Goal: Use online tool/utility: Utilize a website feature to perform a specific function

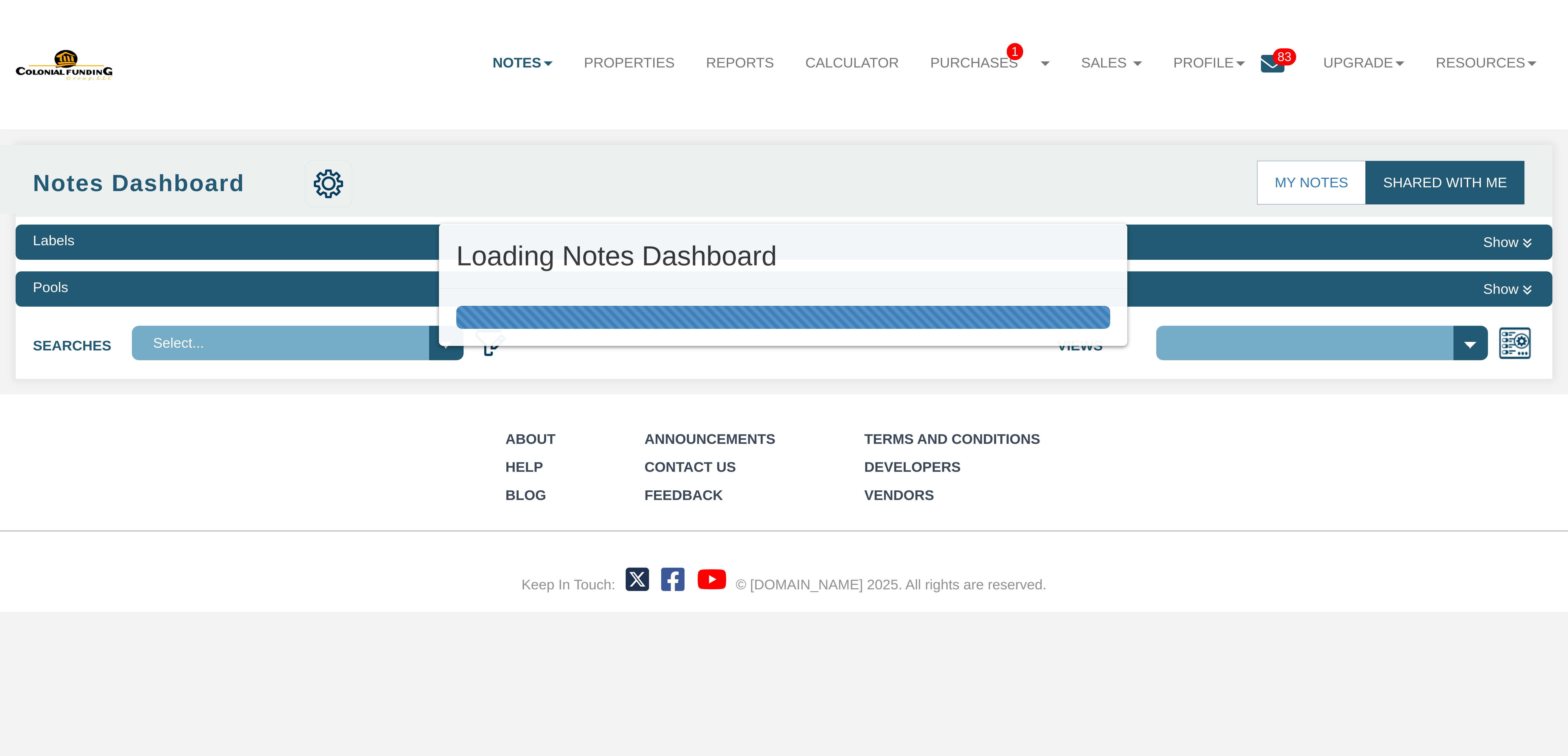
select select "316"
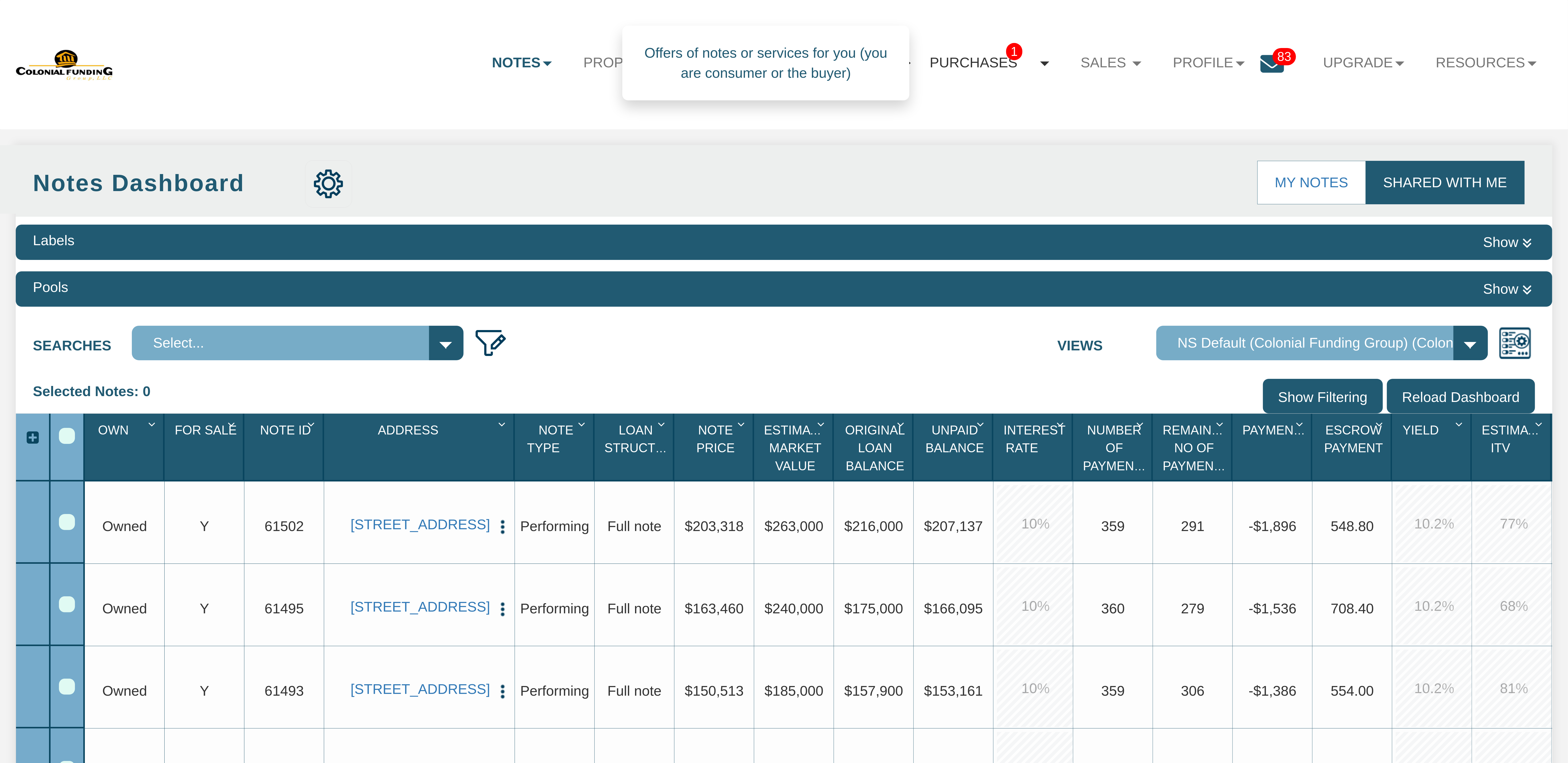
click at [1040, 64] on b at bounding box center [1044, 64] width 9 height 4
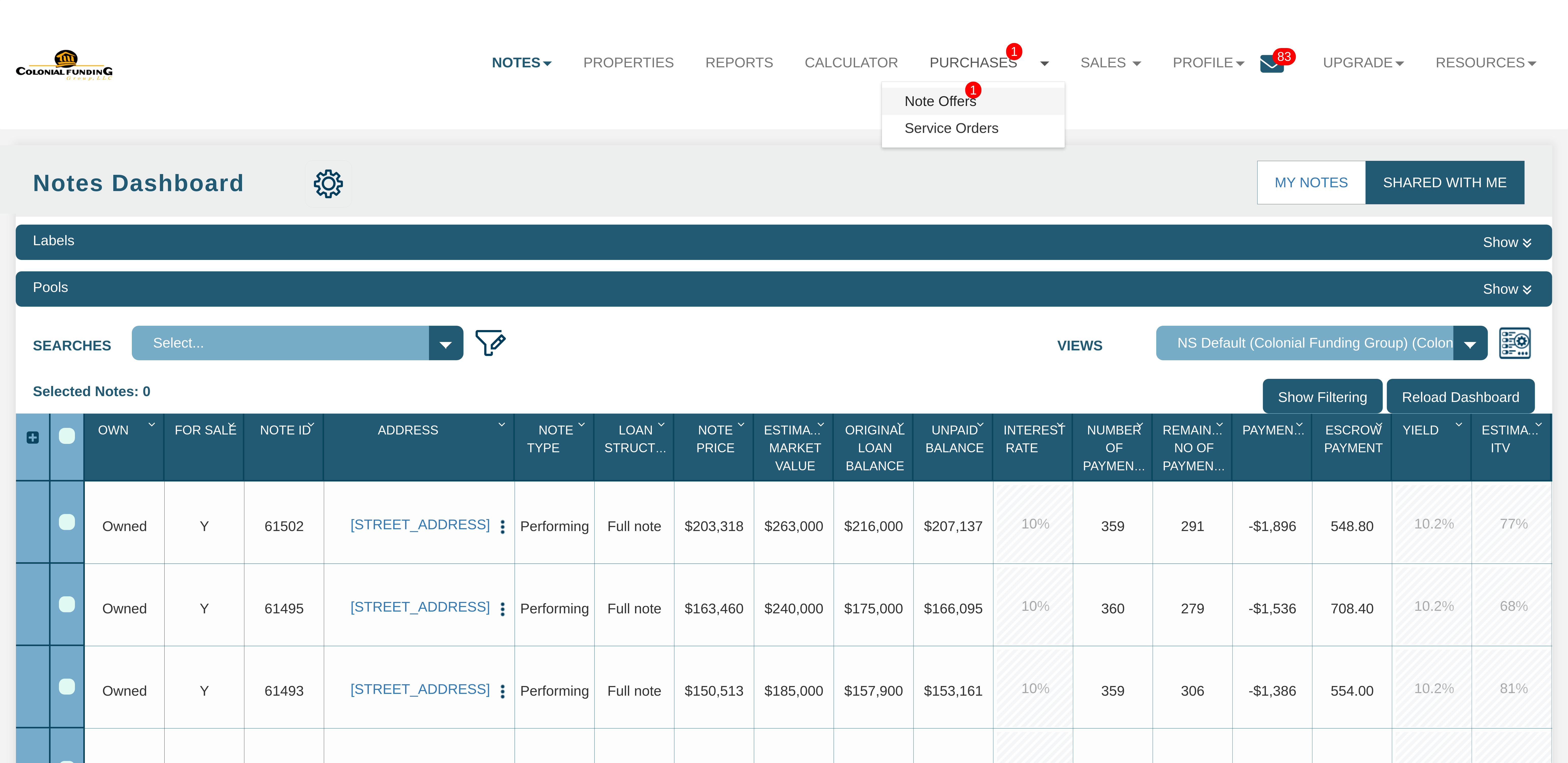
click at [938, 105] on link "Note Offers 1" at bounding box center [974, 101] width 183 height 27
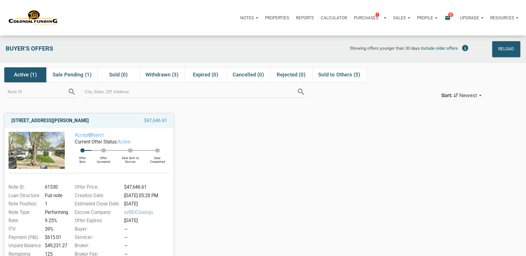
click at [71, 121] on link "[STREET_ADDRESS][PERSON_NAME]" at bounding box center [49, 120] width 77 height 7
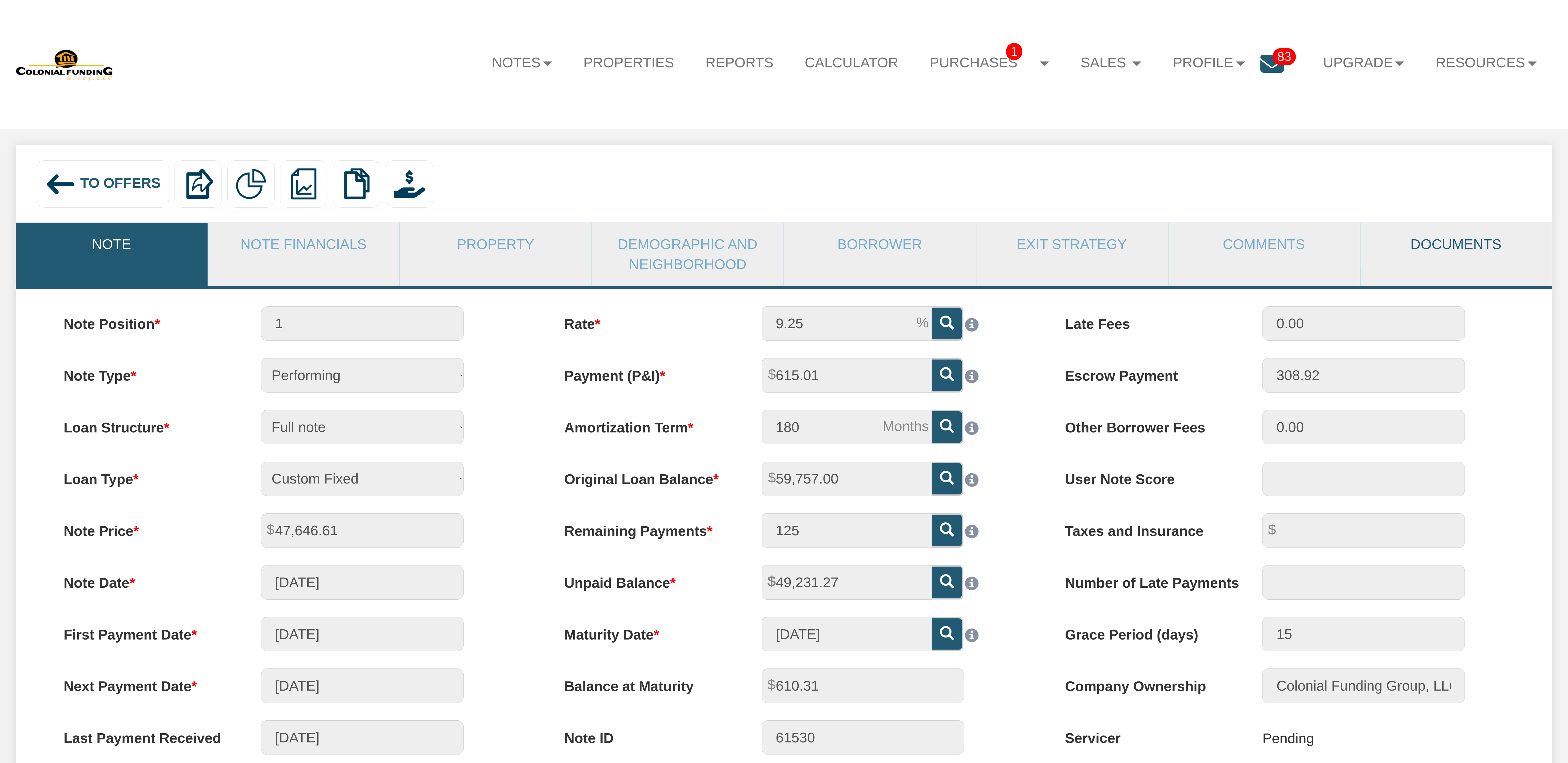
click at [1425, 237] on link "Documents" at bounding box center [1455, 244] width 191 height 43
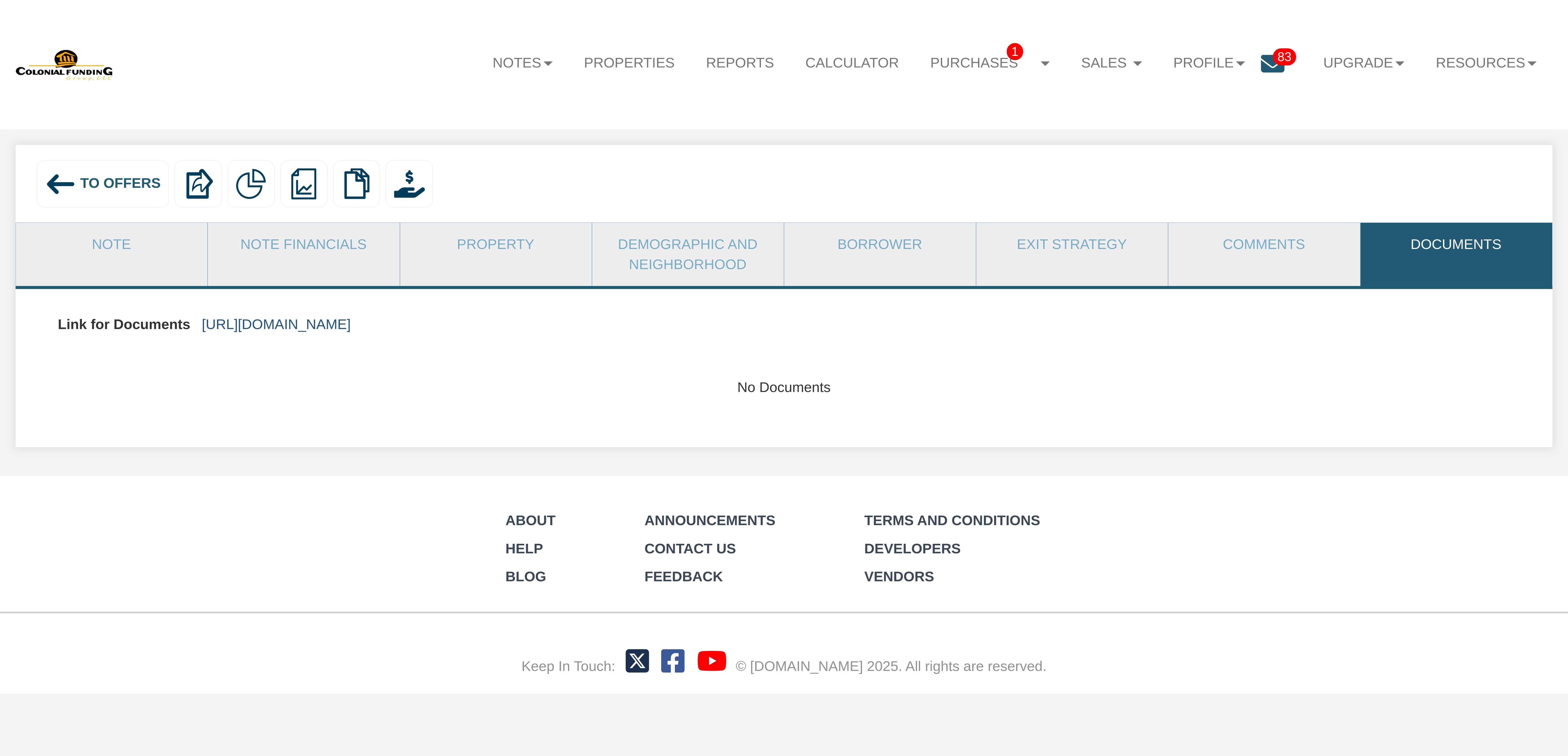
click at [286, 326] on link "https://colonialfundinggroup.sharepoint.com/:f:/s/operationsteam/EnFmrck22z5OlA…" at bounding box center [277, 325] width 149 height 16
click at [351, 327] on link "https://colonialfundinggroup.sharepoint.com/:f:/s/operationsteam/EnFmrck22z5OlA…" at bounding box center [277, 325] width 149 height 16
click at [606, 150] on div "To Offers Delete with property Delete only note Redeeming and Non-Redeeming Sum…" at bounding box center [784, 183] width 1537 height 77
click at [130, 179] on span "To Offers" at bounding box center [121, 184] width 81 height 16
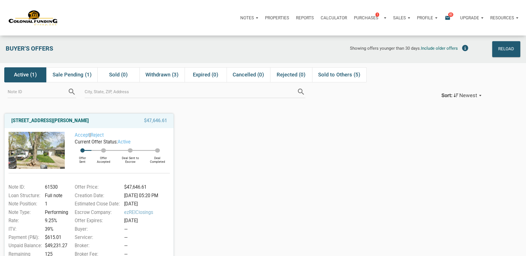
click at [288, 137] on div "3526 East Morris Street, Indianapolis, IN, 46203 $47,646.61 Accept | Reject Cur…" at bounding box center [263, 194] width 526 height 170
click at [302, 135] on div "3526 East Morris Street, Indianapolis, IN, 46203 $47,646.61 Accept | Reject Cur…" at bounding box center [263, 194] width 526 height 170
click at [448, 18] on icon "email" at bounding box center [447, 17] width 7 height 7
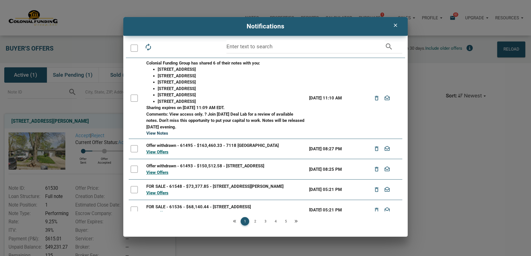
click at [153, 133] on link "View Notes" at bounding box center [157, 133] width 22 height 5
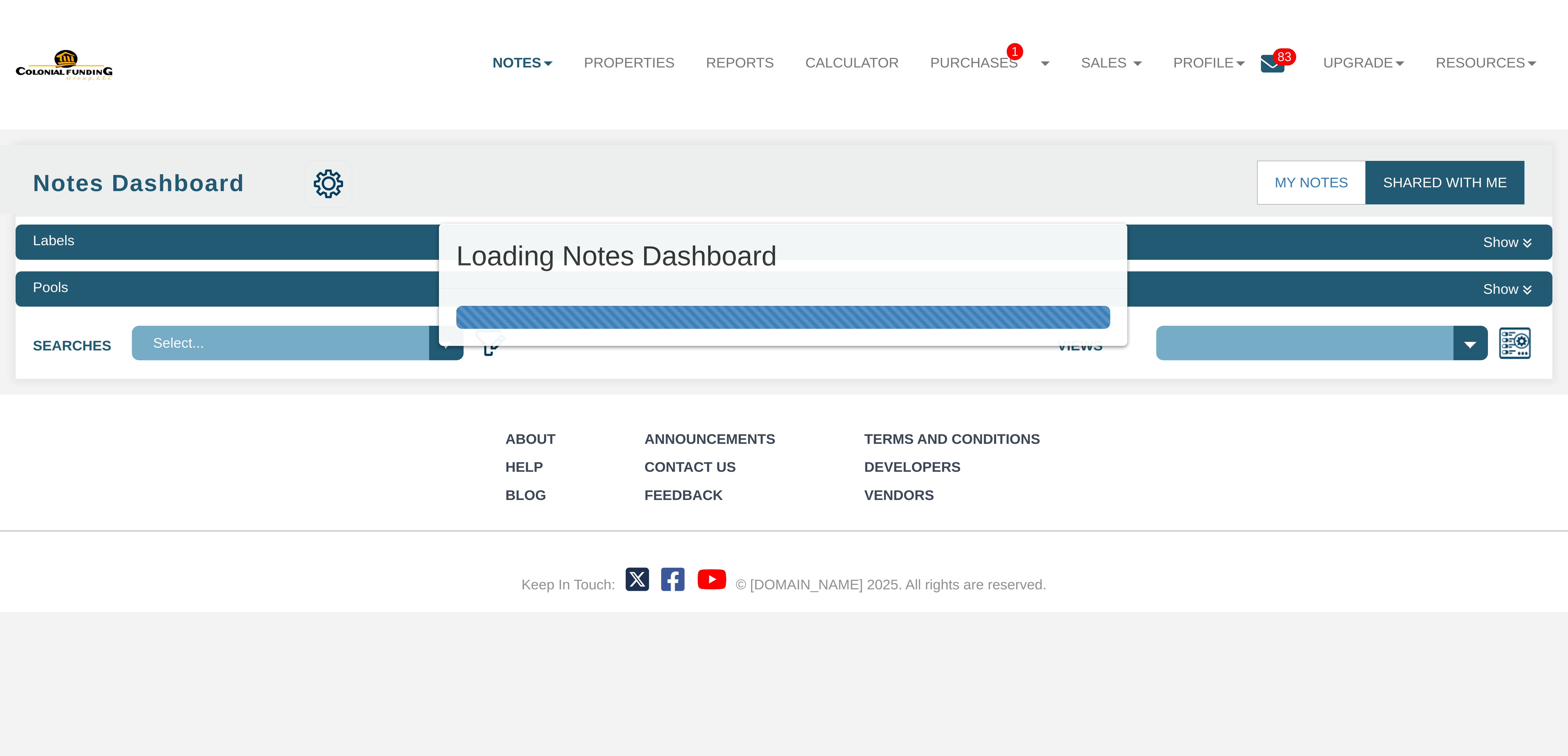
select select "316"
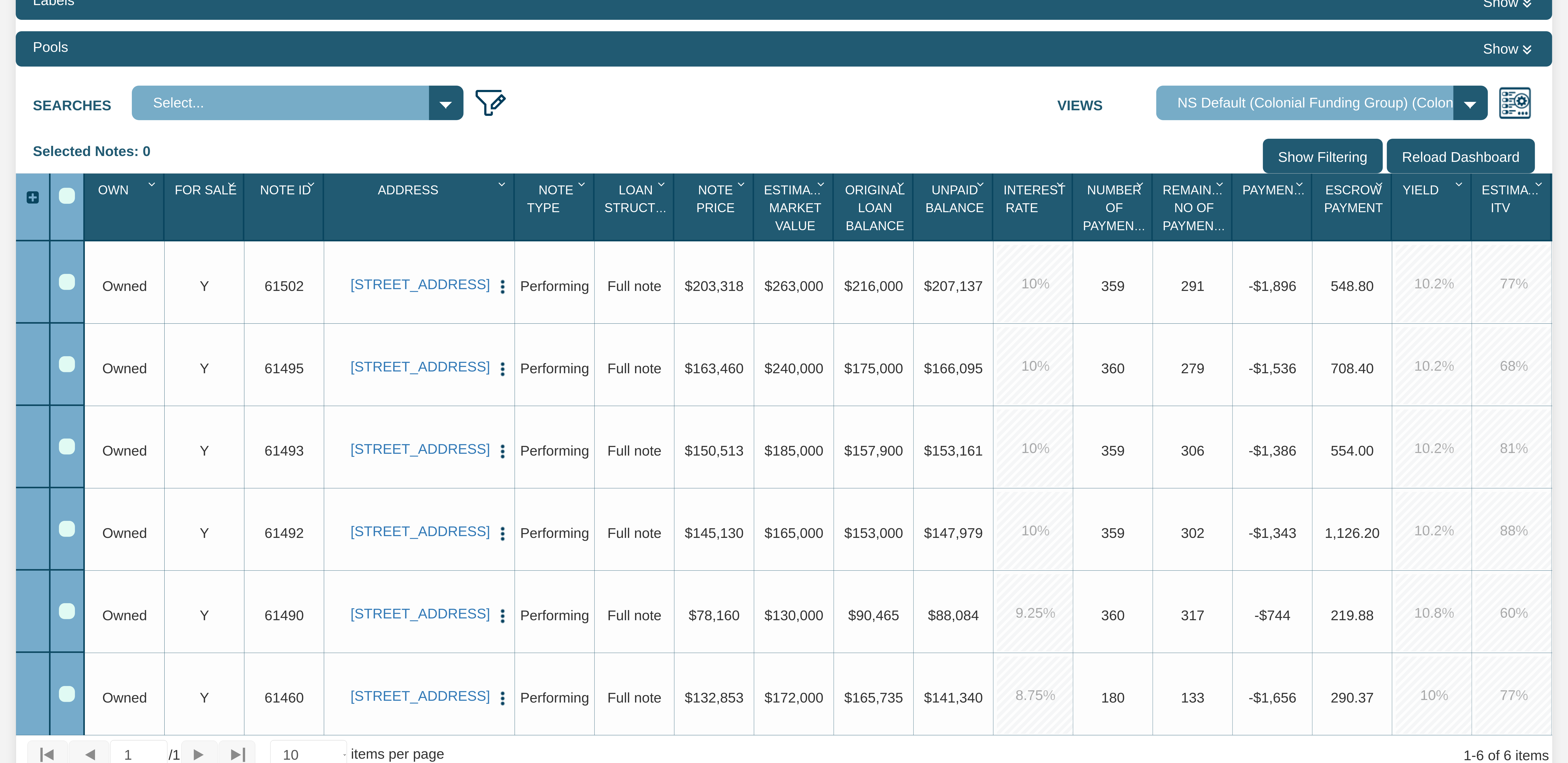
scroll to position [254, 0]
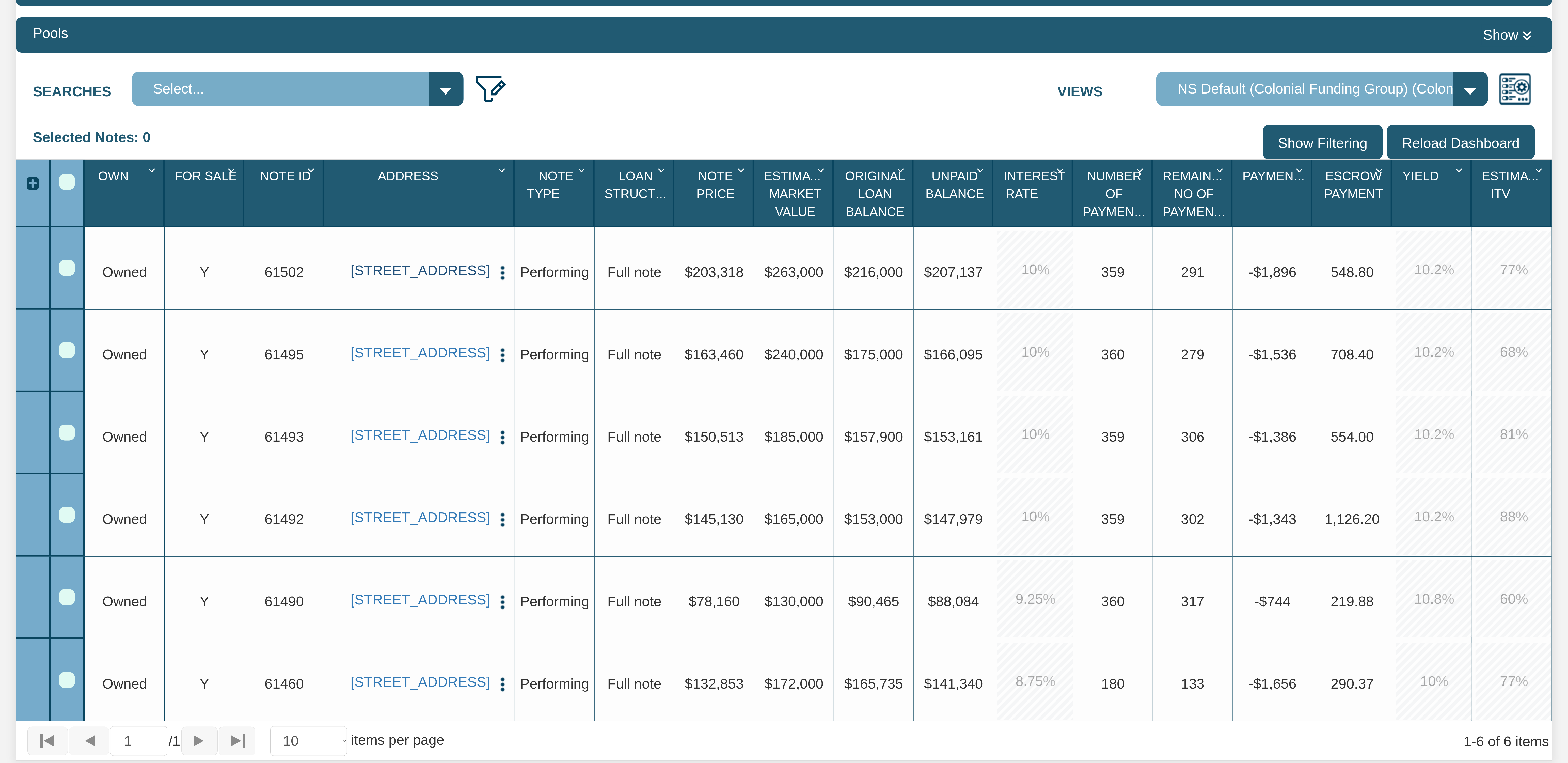
click at [430, 270] on link "[STREET_ADDRESS]" at bounding box center [420, 270] width 138 height 17
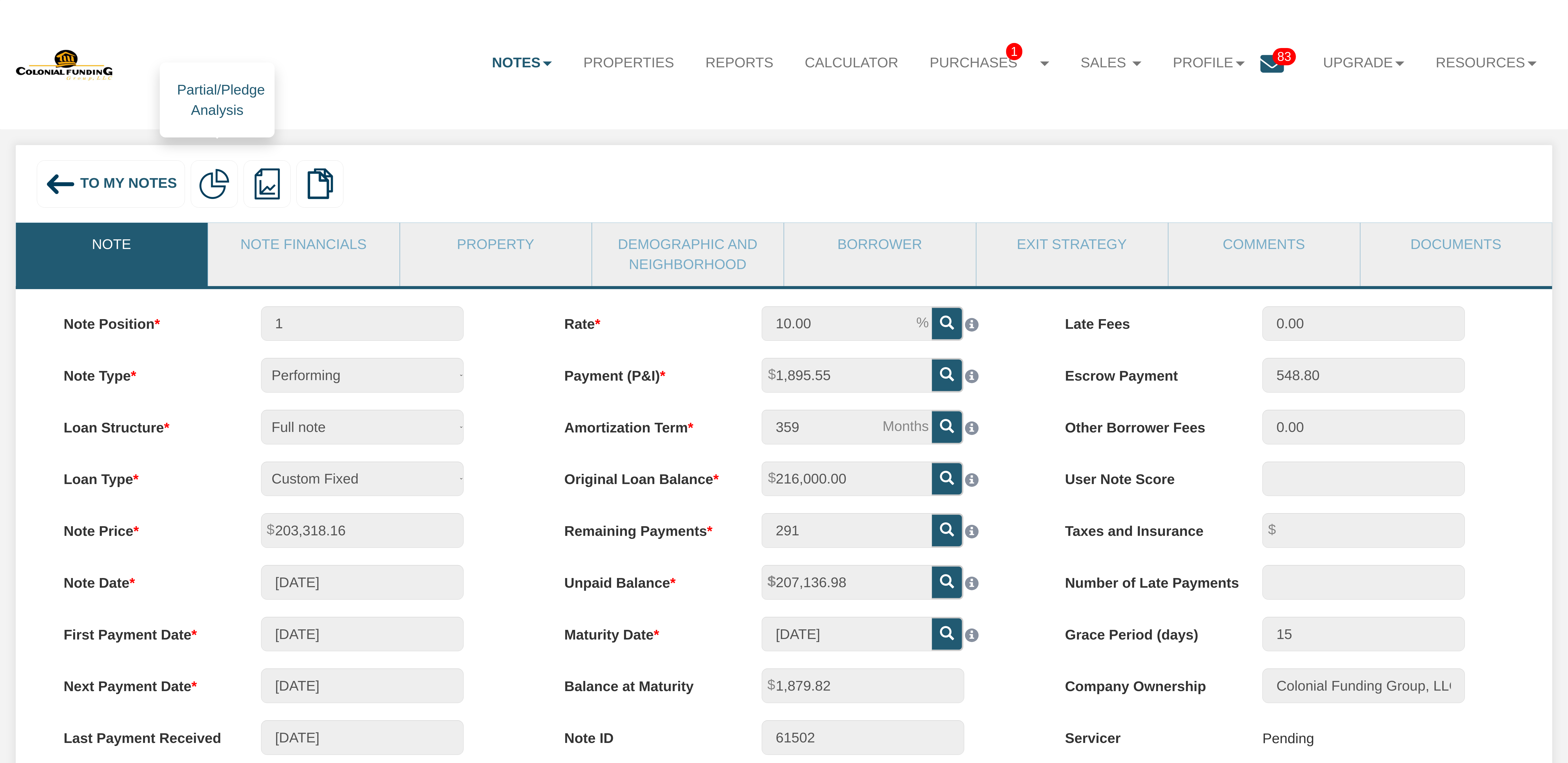
click at [213, 181] on img at bounding box center [214, 184] width 30 height 30
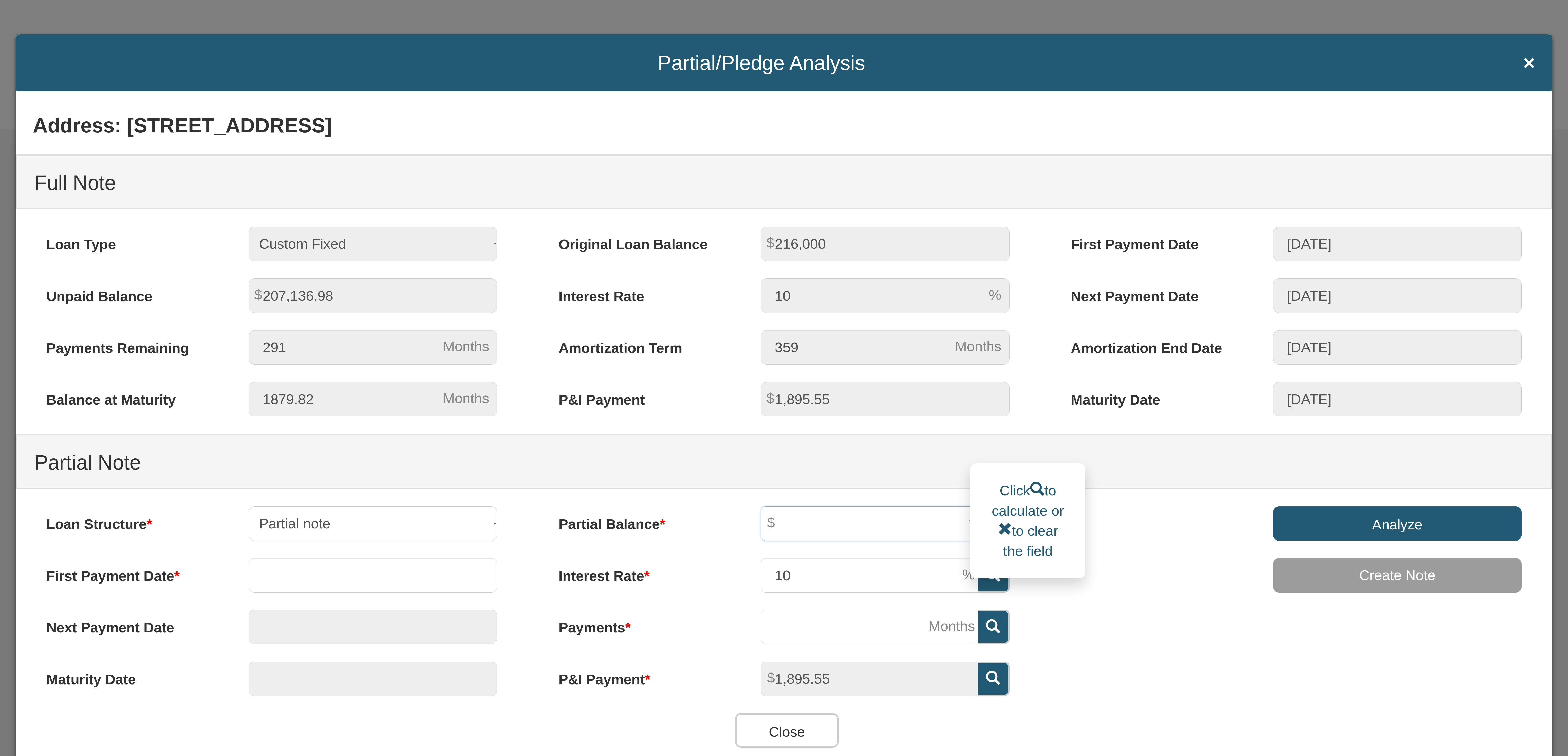
click at [800, 517] on input "text" at bounding box center [869, 524] width 217 height 35
type input "50,000"
click at [788, 574] on input "10" at bounding box center [869, 575] width 217 height 35
type input "1"
type input "6"
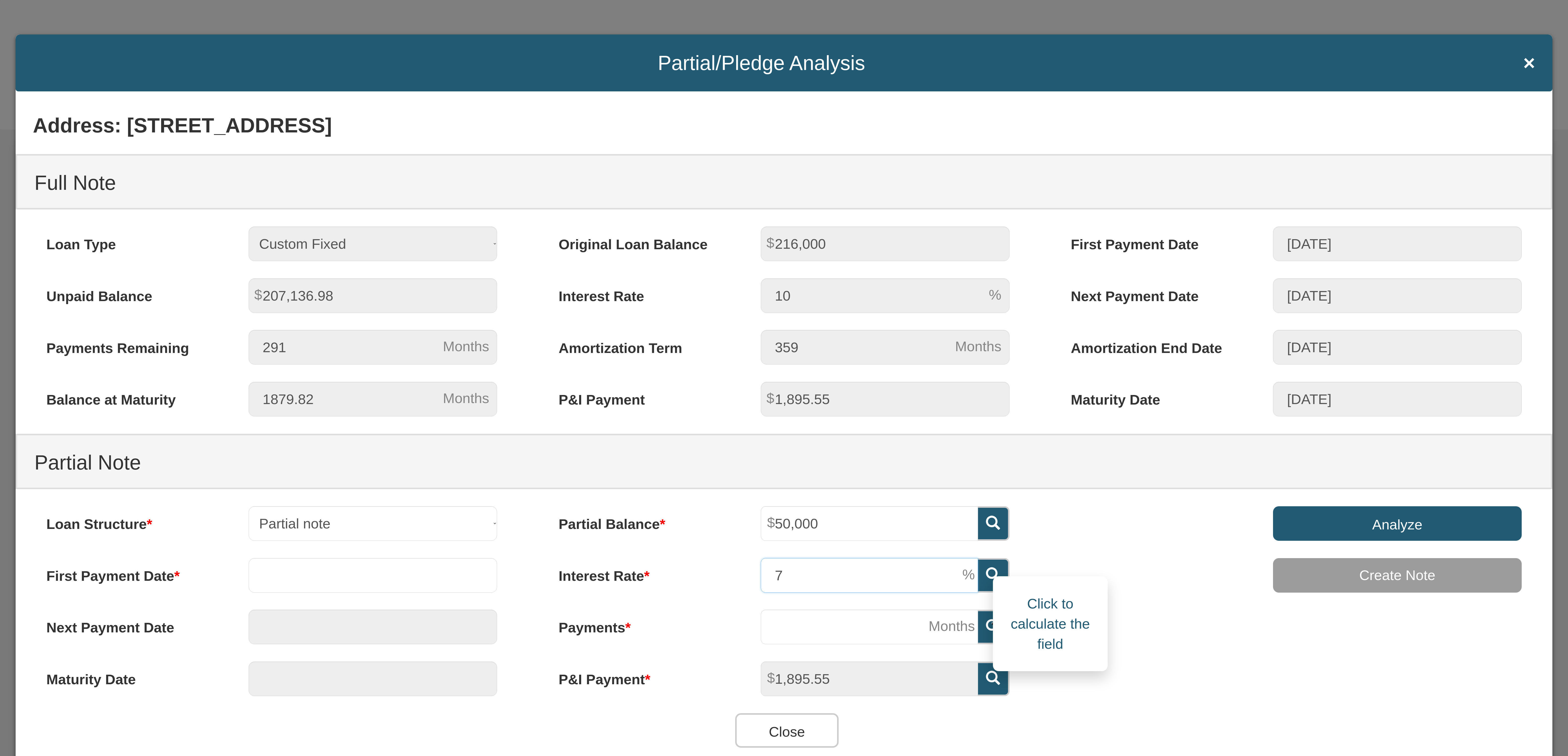
type input "7"
click at [986, 620] on icon at bounding box center [993, 626] width 14 height 14
type input "29"
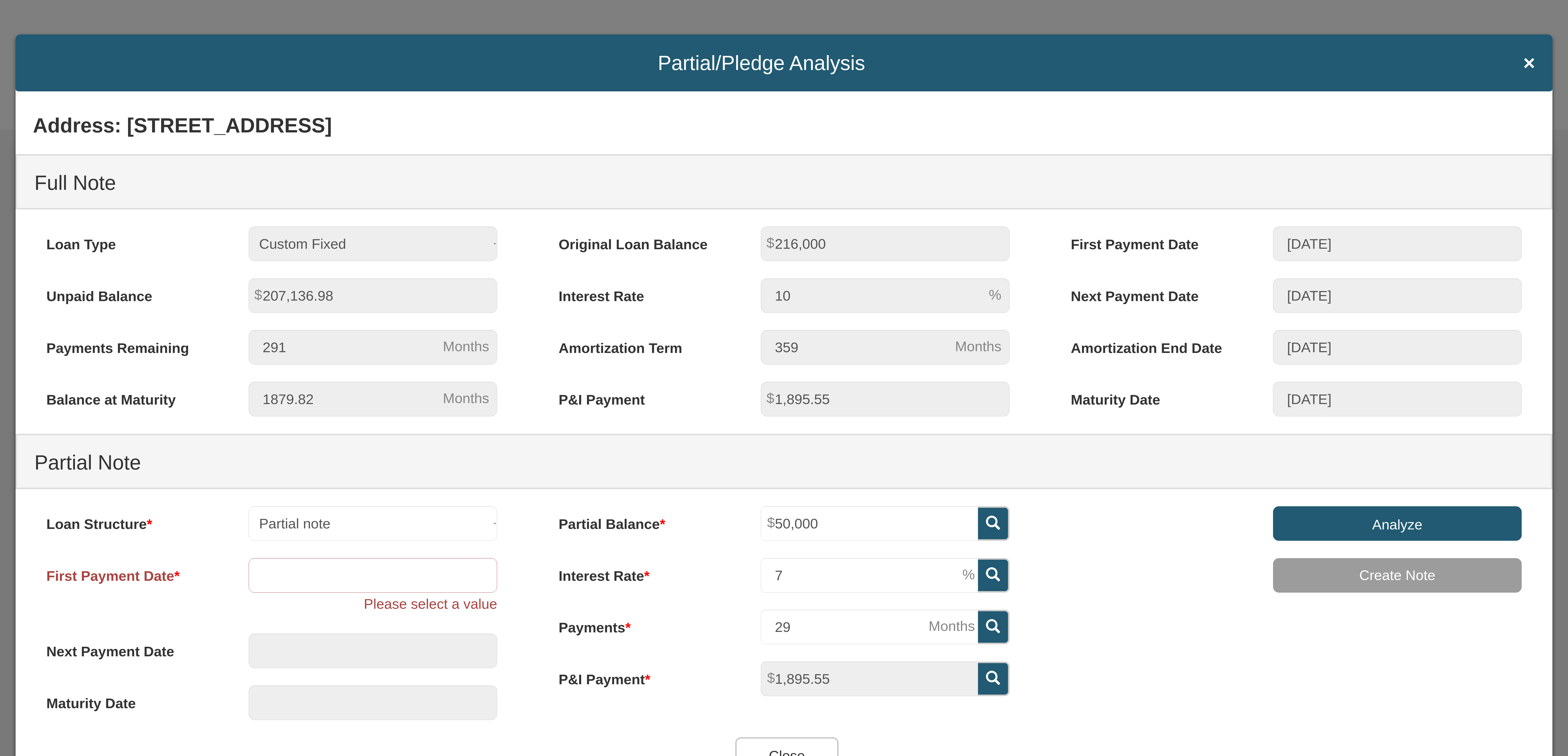
scroll to position [79, 0]
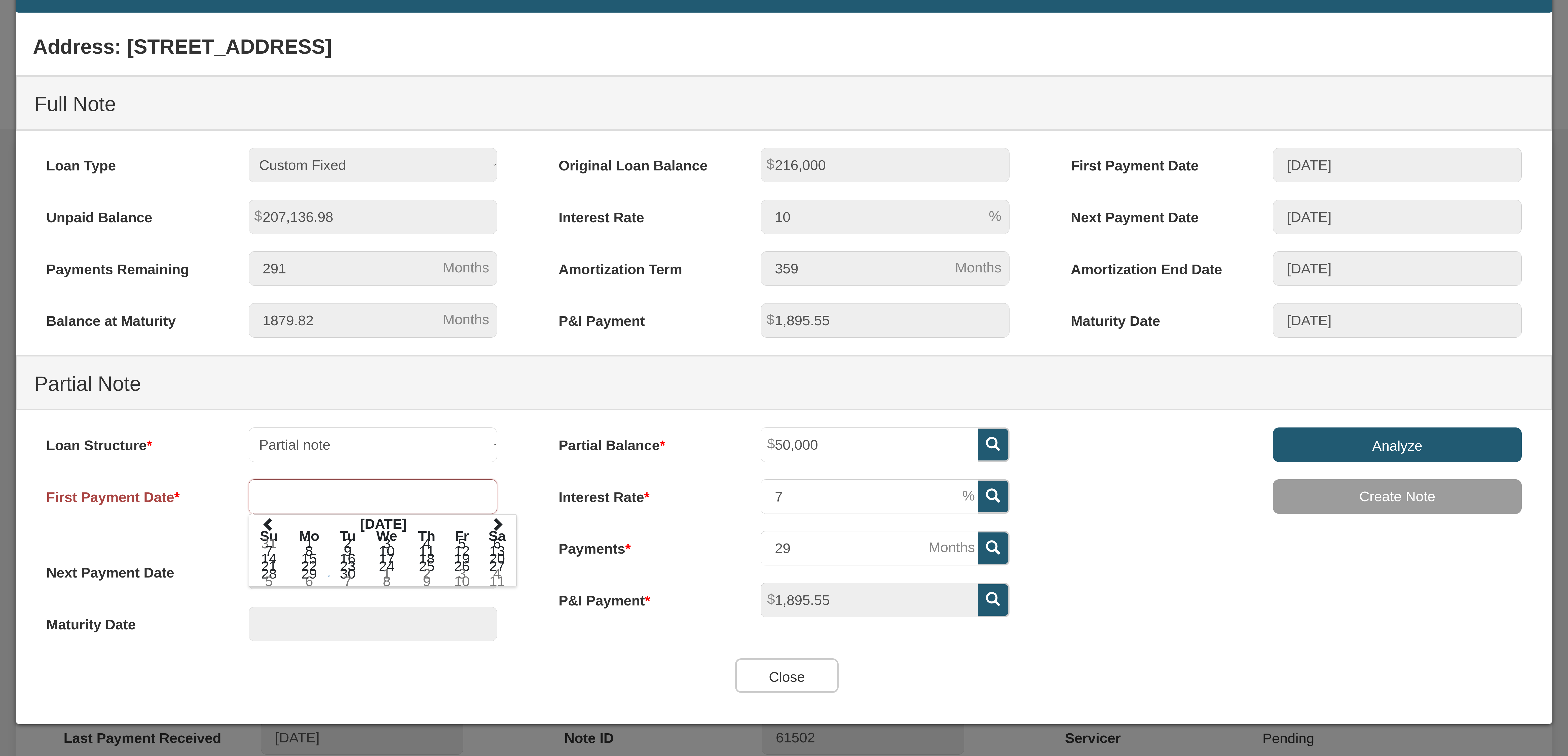
click at [259, 491] on input "text" at bounding box center [372, 496] width 248 height 35
click at [495, 521] on span at bounding box center [498, 524] width 14 height 14
click at [496, 540] on td "1" at bounding box center [497, 544] width 36 height 8
type input "[DATE]"
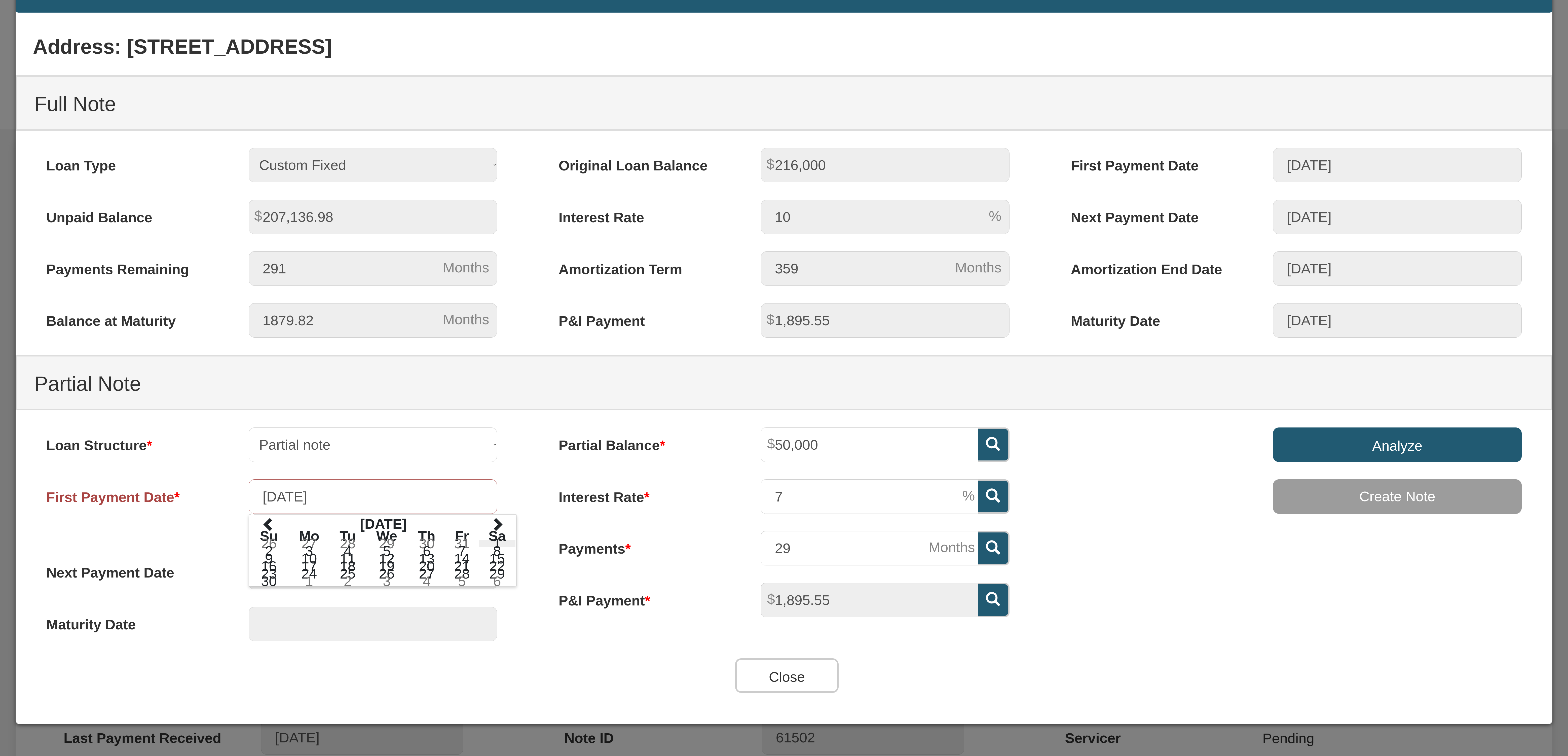
type input "[DATE]"
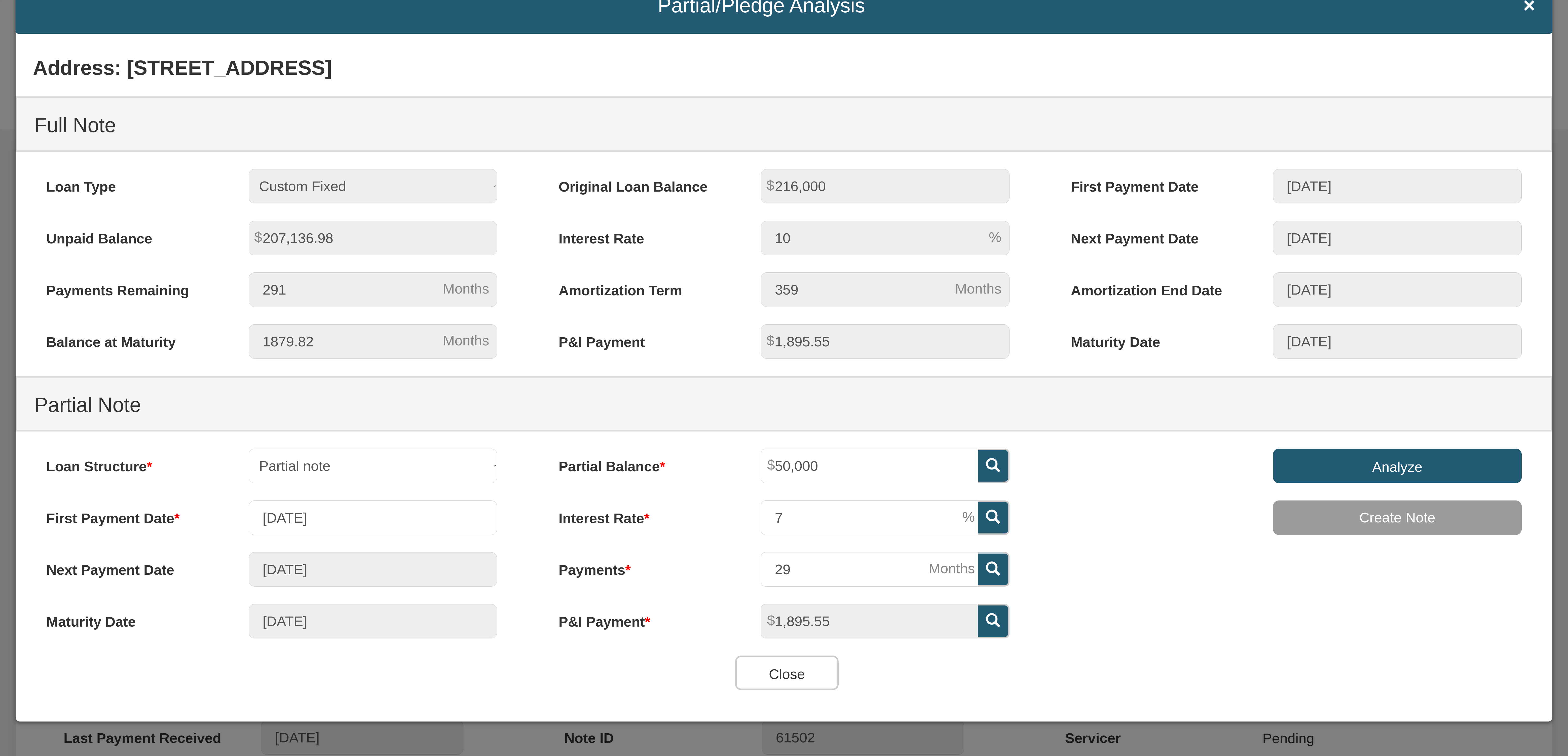
scroll to position [54, 0]
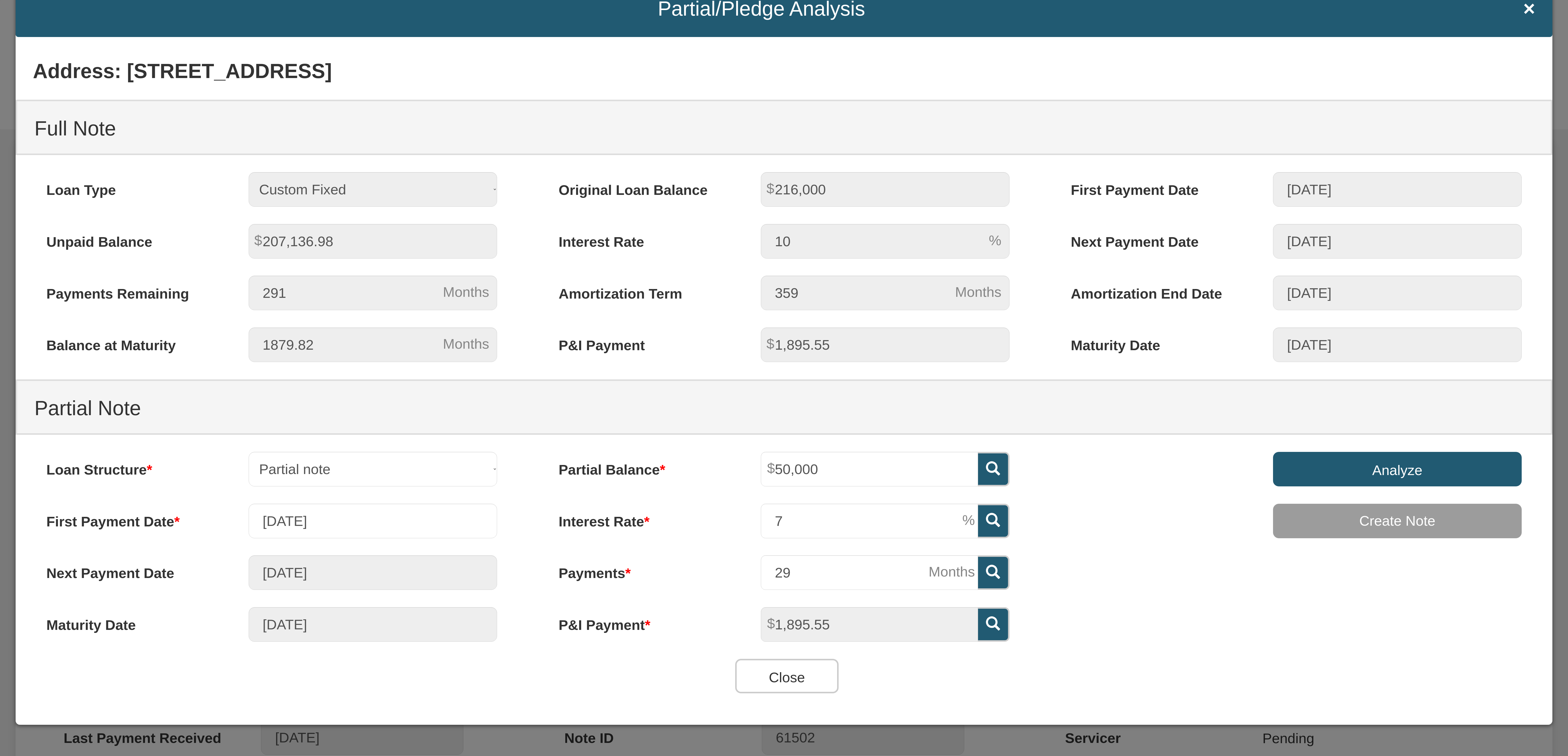
click at [1377, 467] on input "Analyze" at bounding box center [1398, 469] width 248 height 35
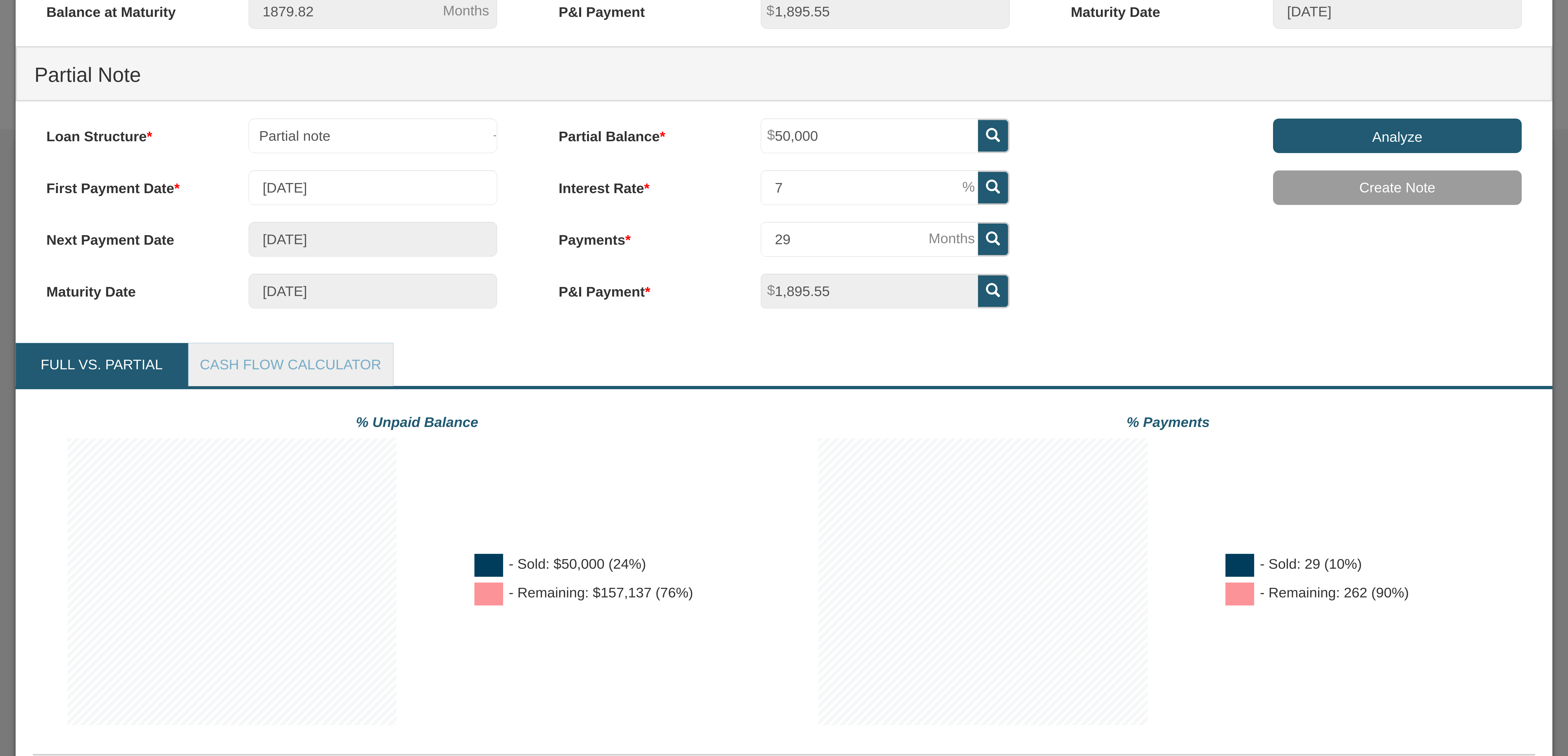
scroll to position [342, 0]
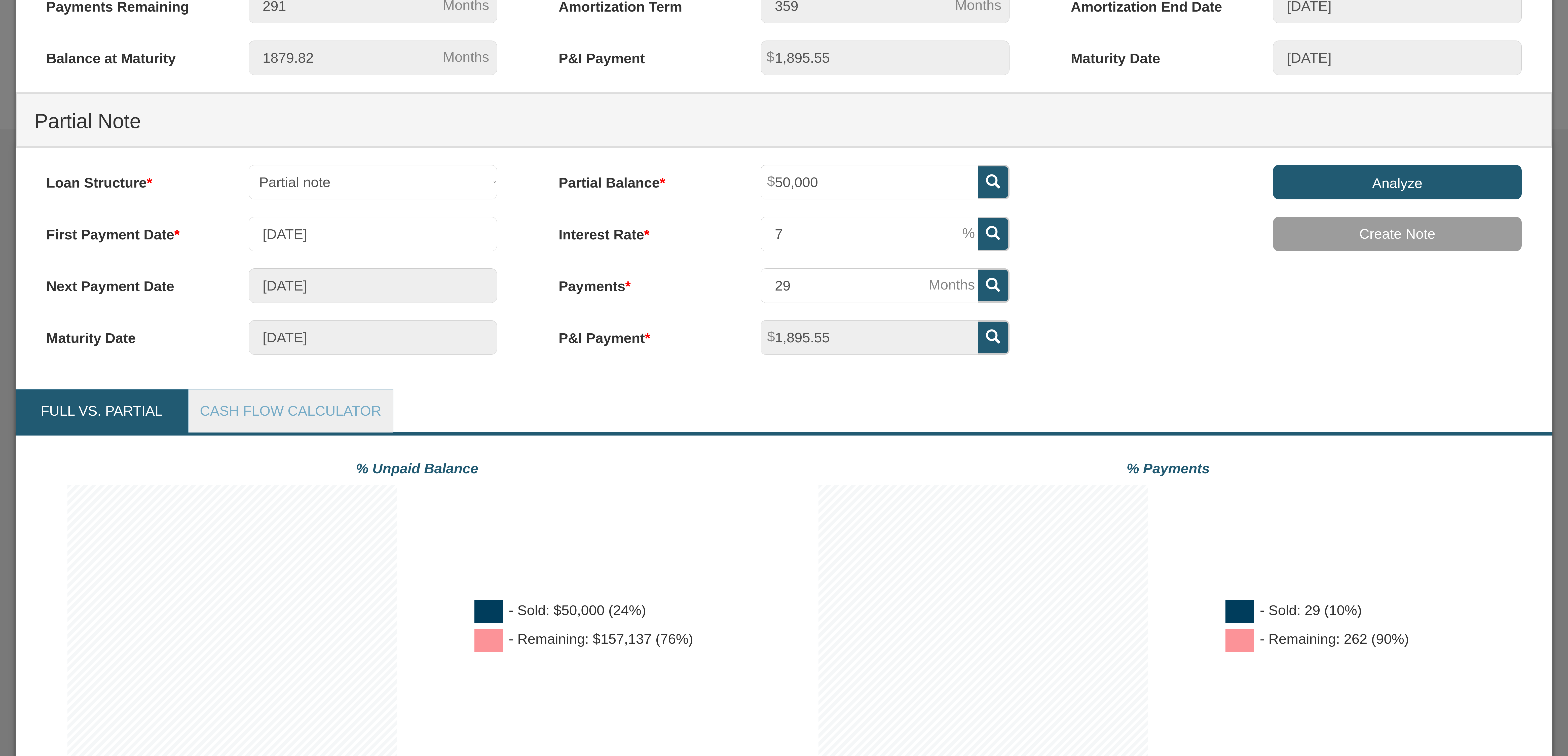
click at [1215, 369] on div "Address: [STREET_ADDRESS] Full Note Loan Type 30 Year Fixed 15 Year Fixed 20 Ye…" at bounding box center [784, 746] width 1537 height 1994
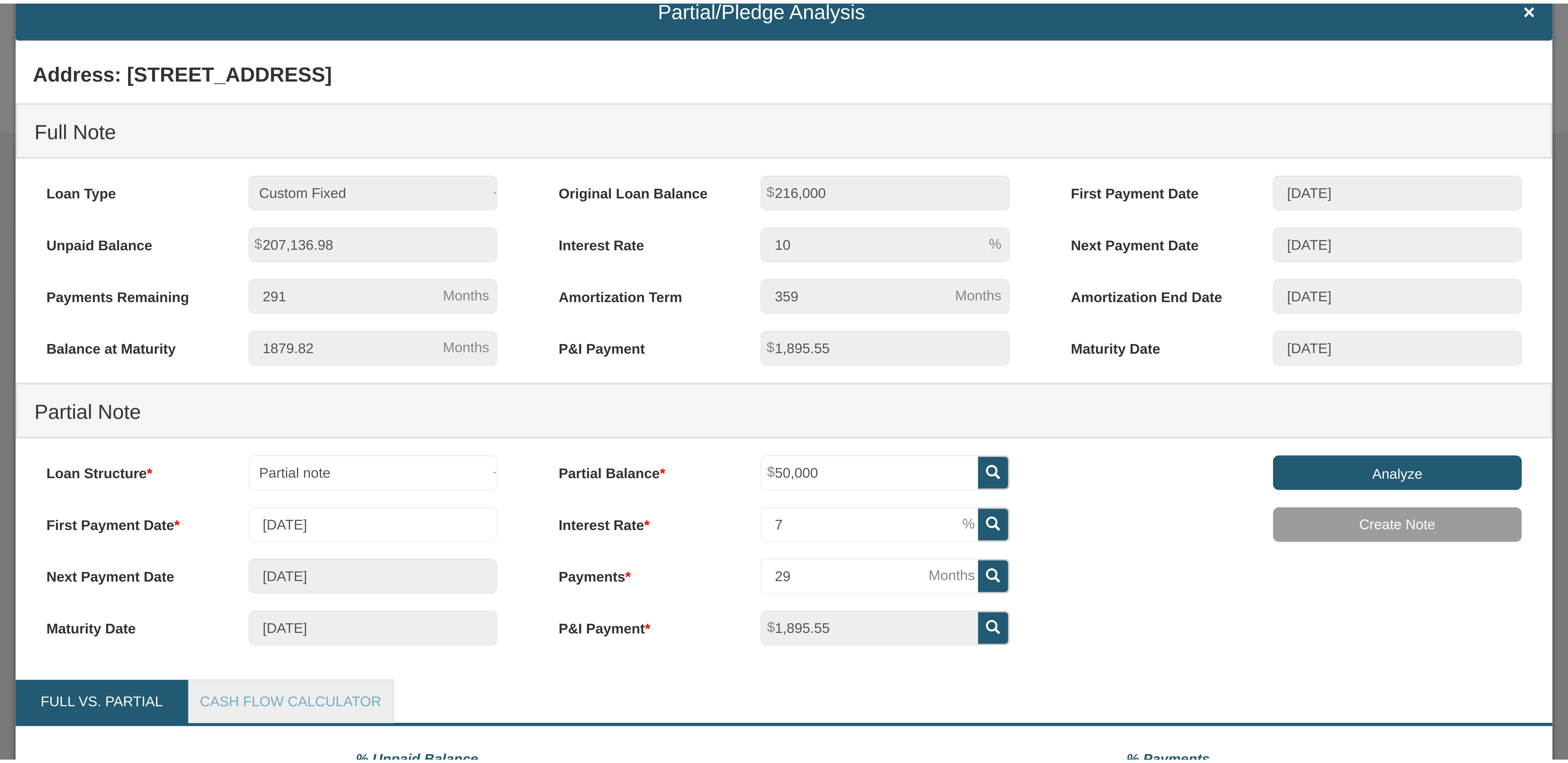
scroll to position [0, 0]
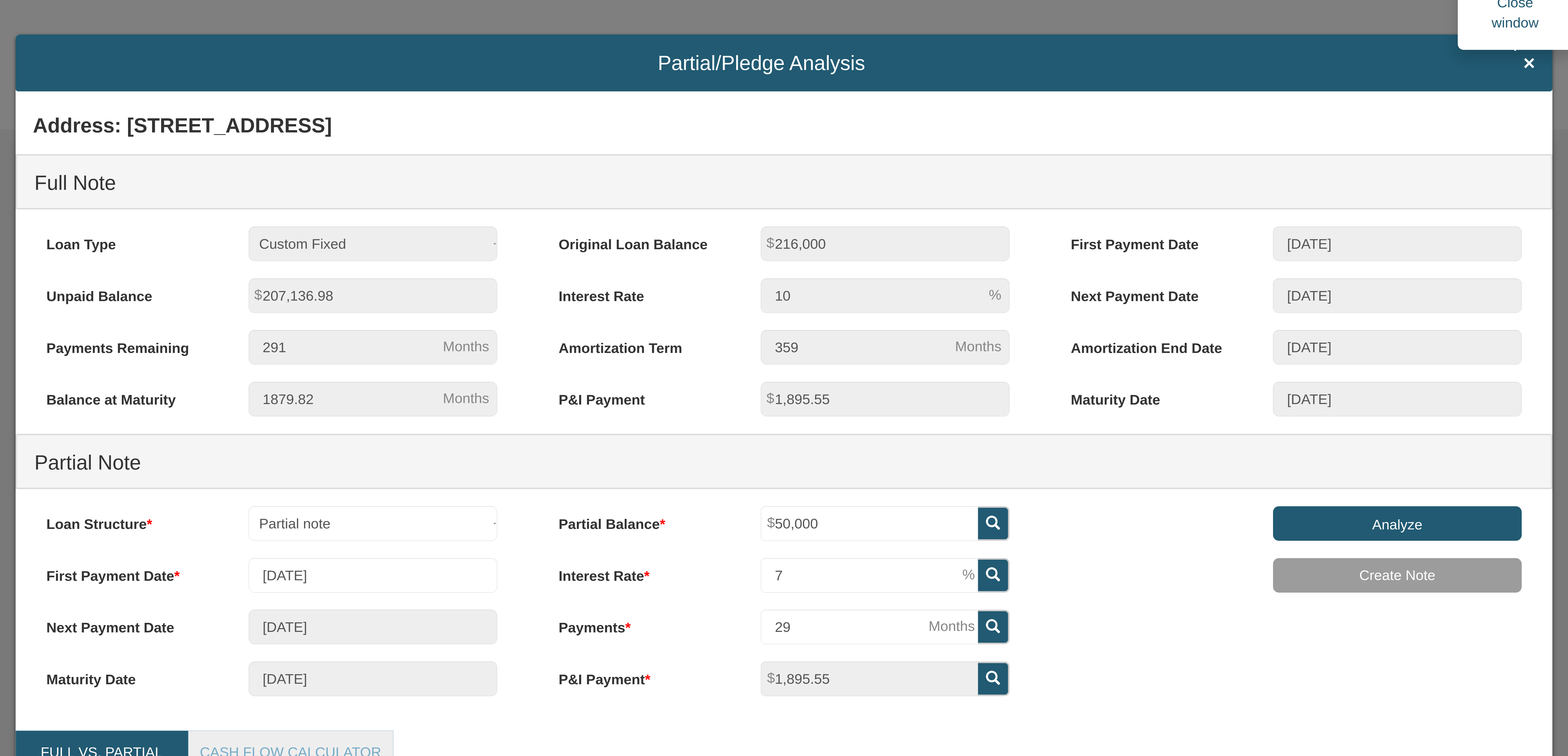
click at [1524, 64] on span "×" at bounding box center [1529, 62] width 12 height 22
